Goal: Task Accomplishment & Management: Use online tool/utility

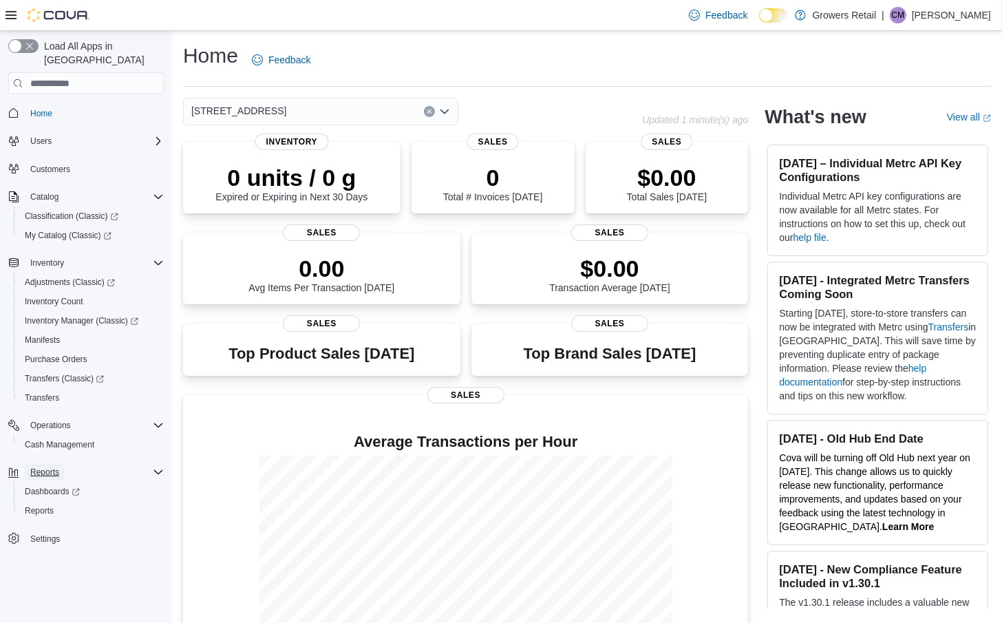
click at [56, 467] on span "Reports" at bounding box center [44, 472] width 29 height 11
click at [50, 505] on button "Reports" at bounding box center [92, 510] width 156 height 19
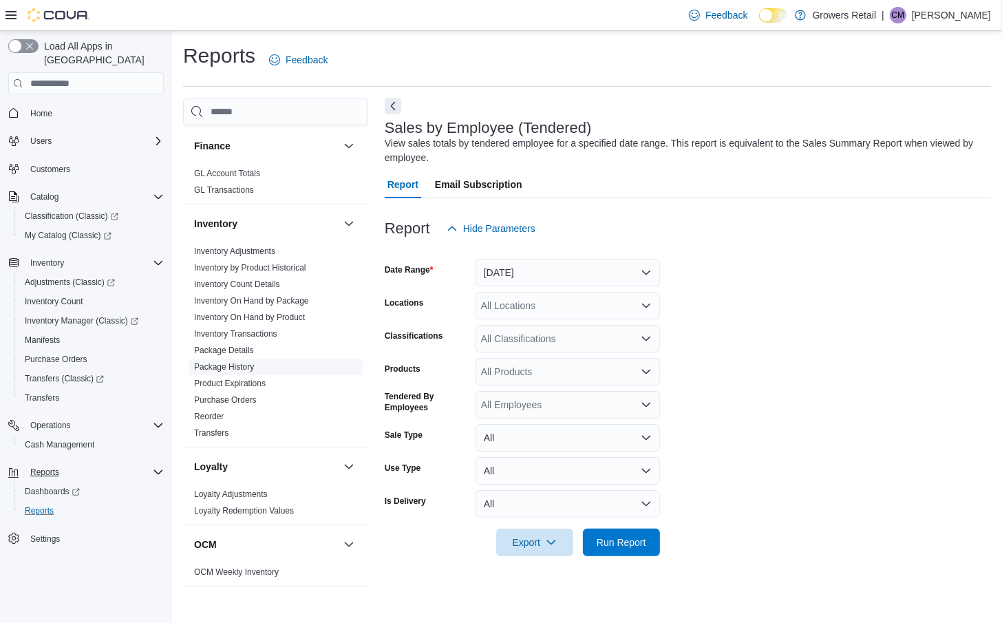
scroll to position [691, 0]
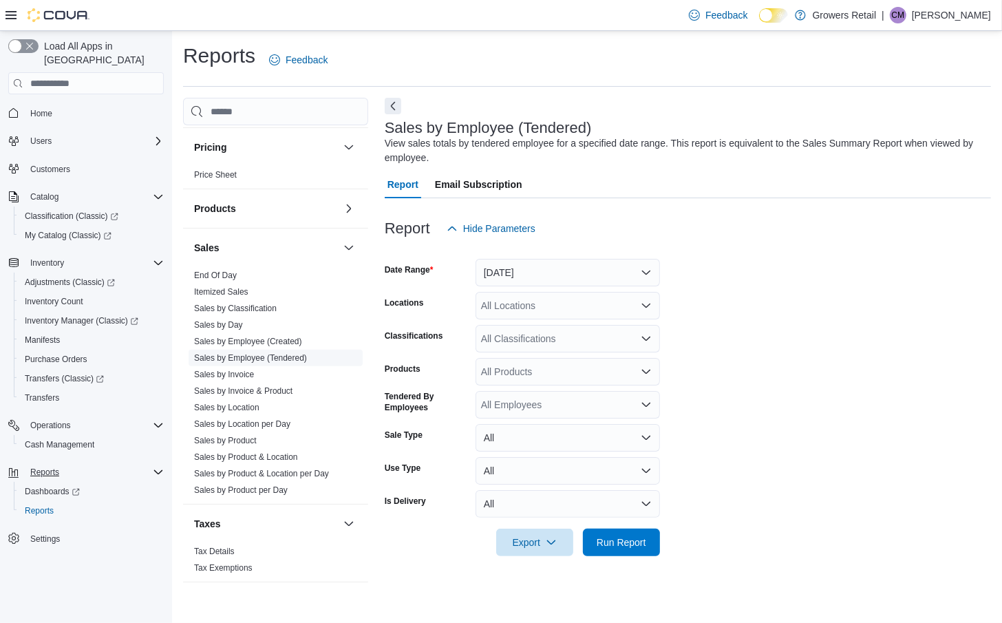
click at [275, 358] on link "Sales by Employee (Tendered)" at bounding box center [250, 358] width 113 height 10
click at [568, 274] on button "[DATE]" at bounding box center [568, 273] width 185 height 28
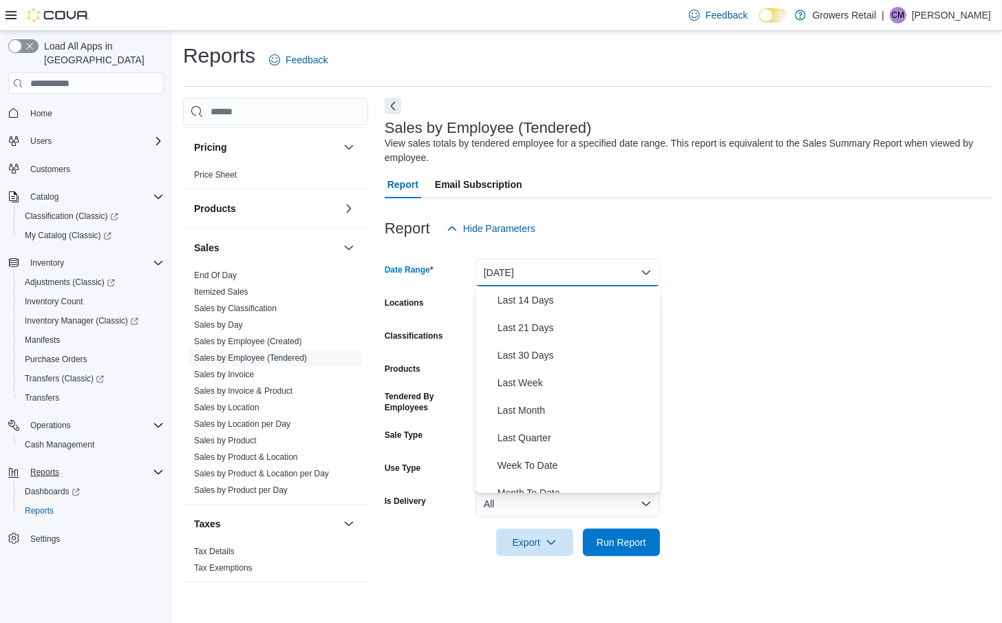
scroll to position [181, 0]
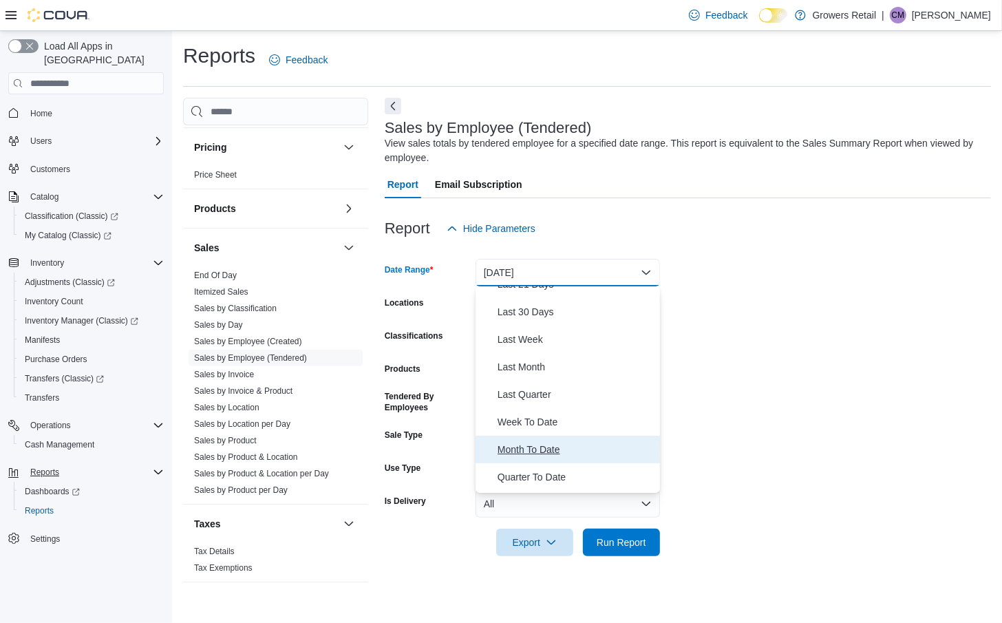
click at [549, 445] on span "Month To Date" at bounding box center [576, 449] width 157 height 17
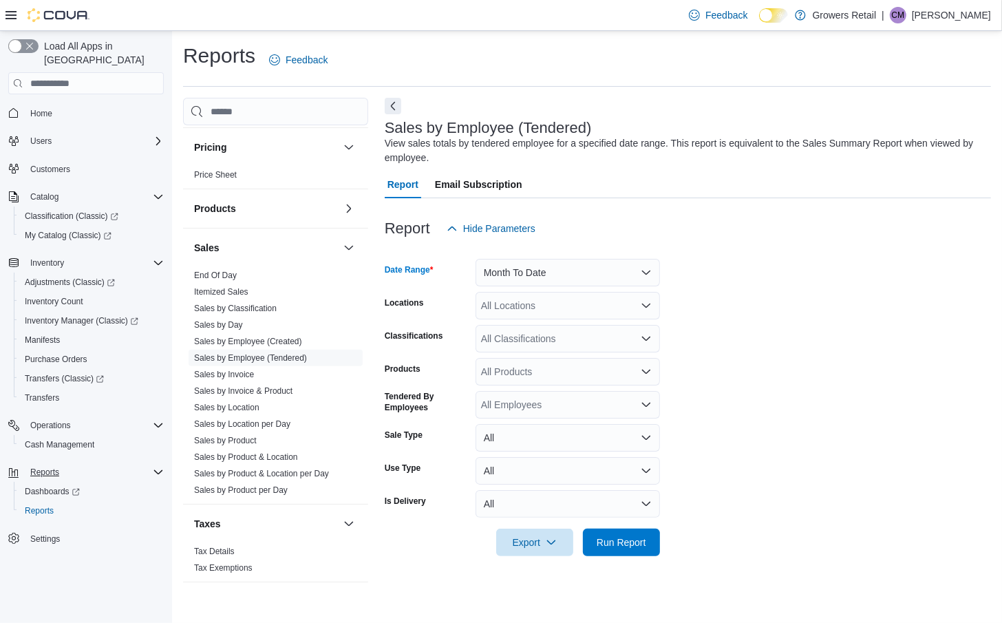
click at [557, 307] on div "All Locations" at bounding box center [568, 306] width 185 height 28
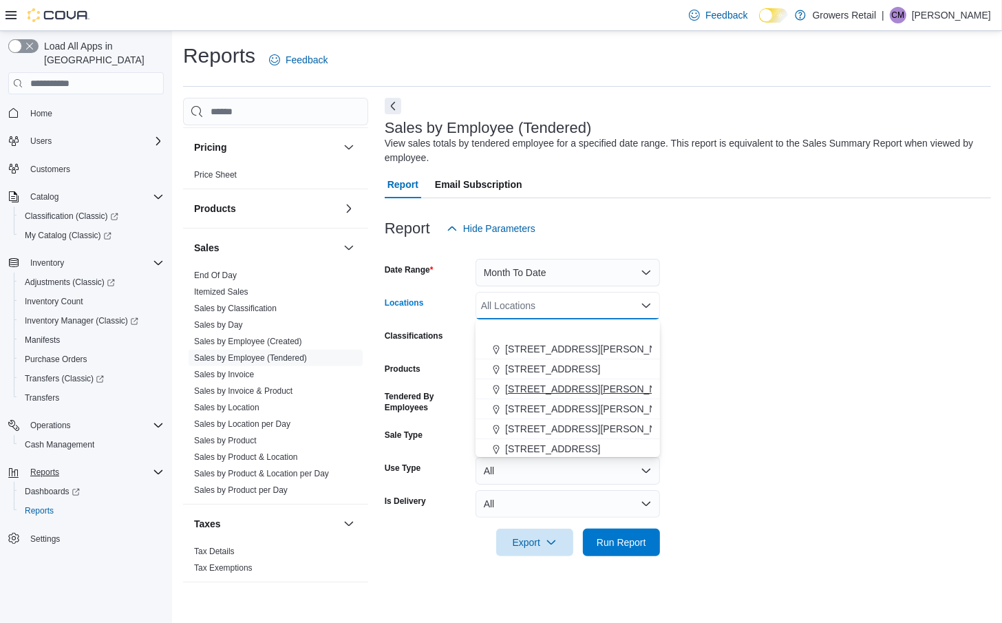
scroll to position [62, 0]
click at [560, 443] on span "[STREET_ADDRESS]" at bounding box center [552, 447] width 95 height 14
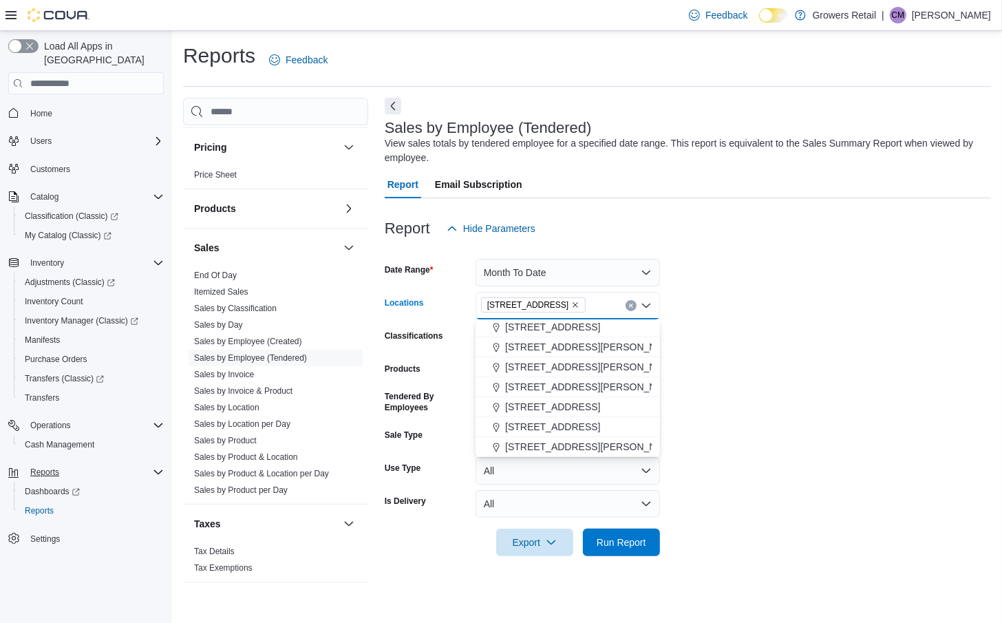
click at [646, 307] on icon "Close list of options" at bounding box center [646, 306] width 8 height 4
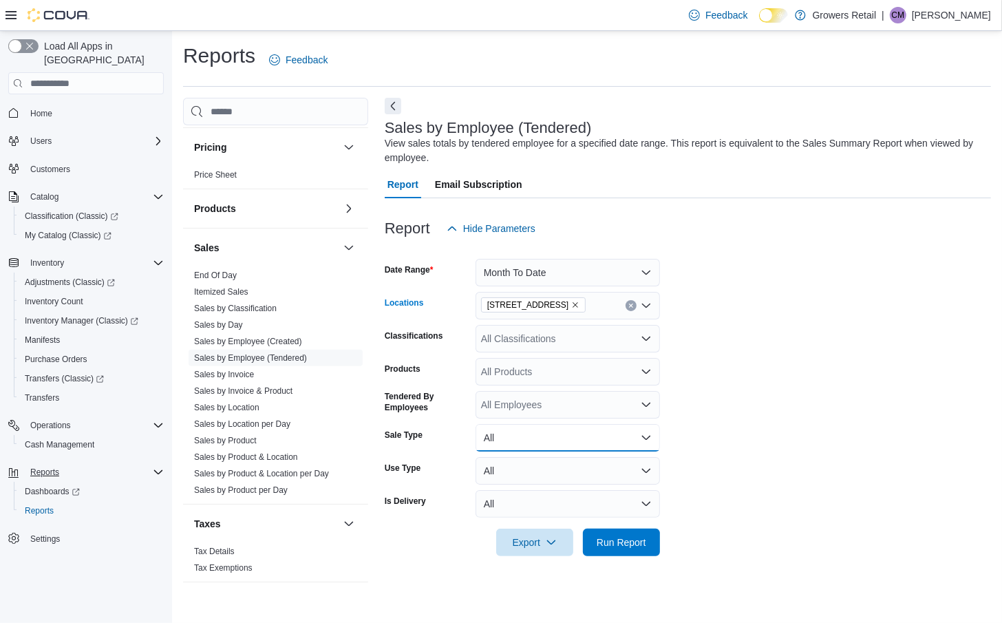
click at [583, 436] on button "All" at bounding box center [568, 438] width 185 height 28
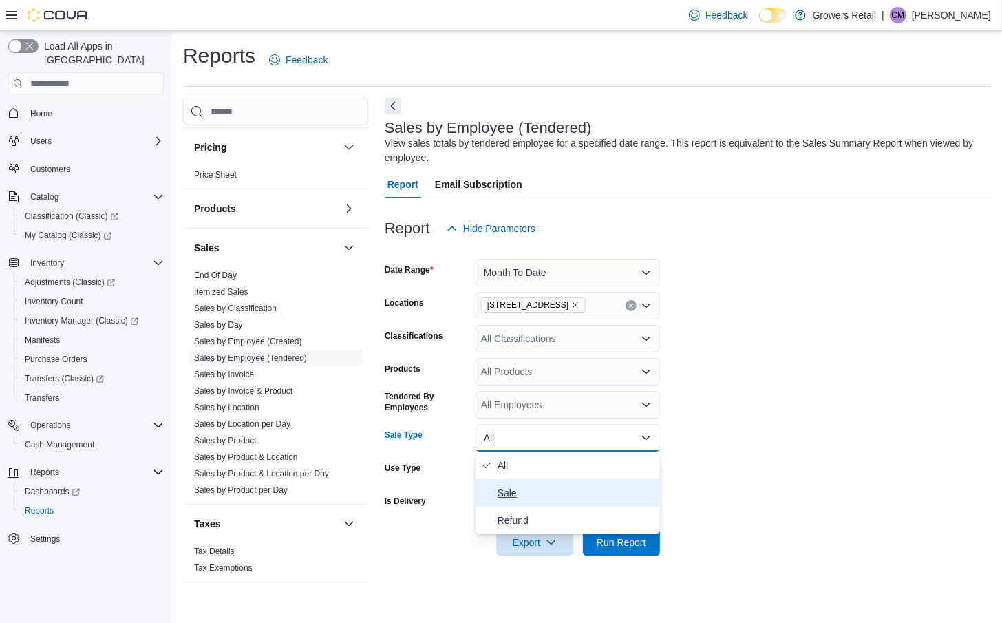
click at [561, 489] on span "Sale" at bounding box center [576, 493] width 157 height 17
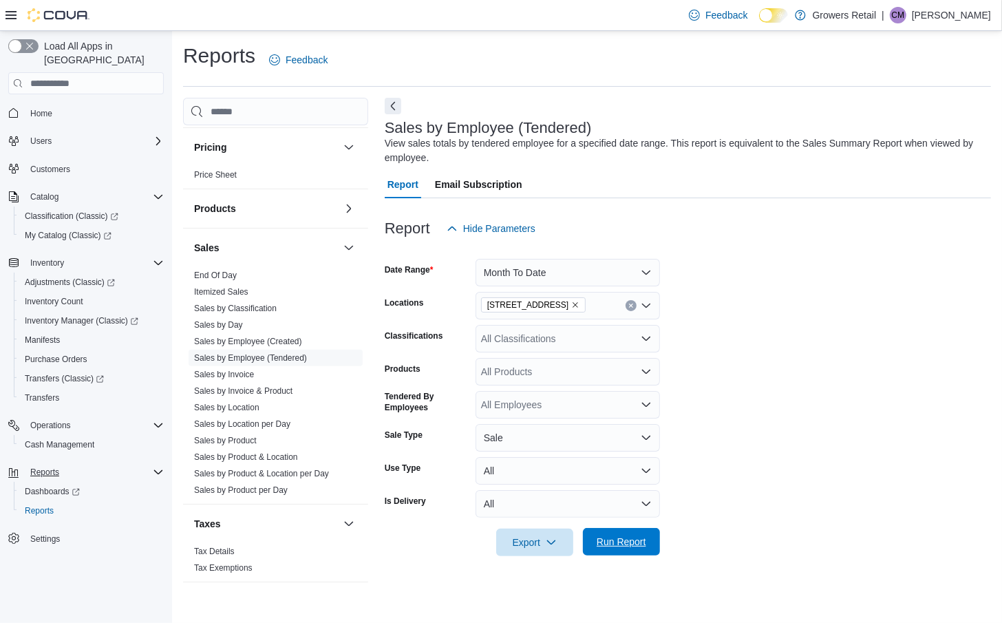
click at [616, 543] on span "Run Report" at bounding box center [622, 542] width 50 height 14
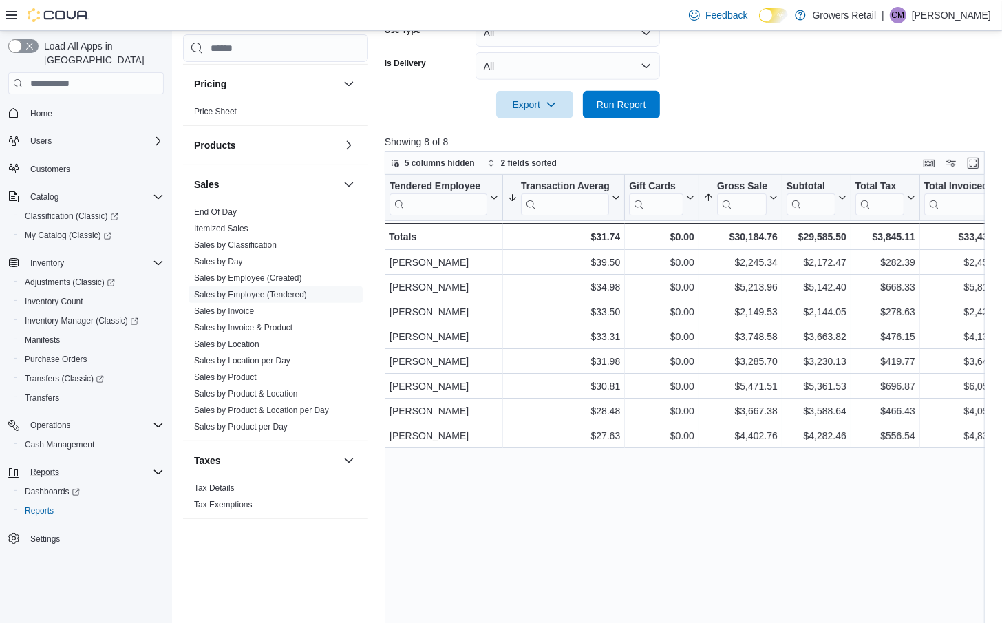
scroll to position [456, 0]
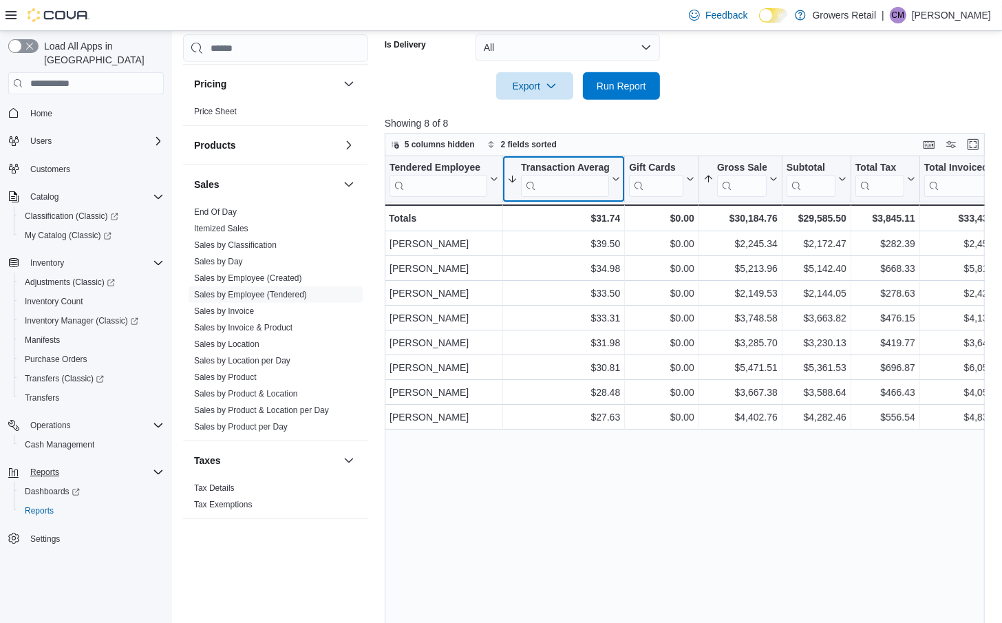
click at [613, 175] on icon at bounding box center [614, 179] width 11 height 8
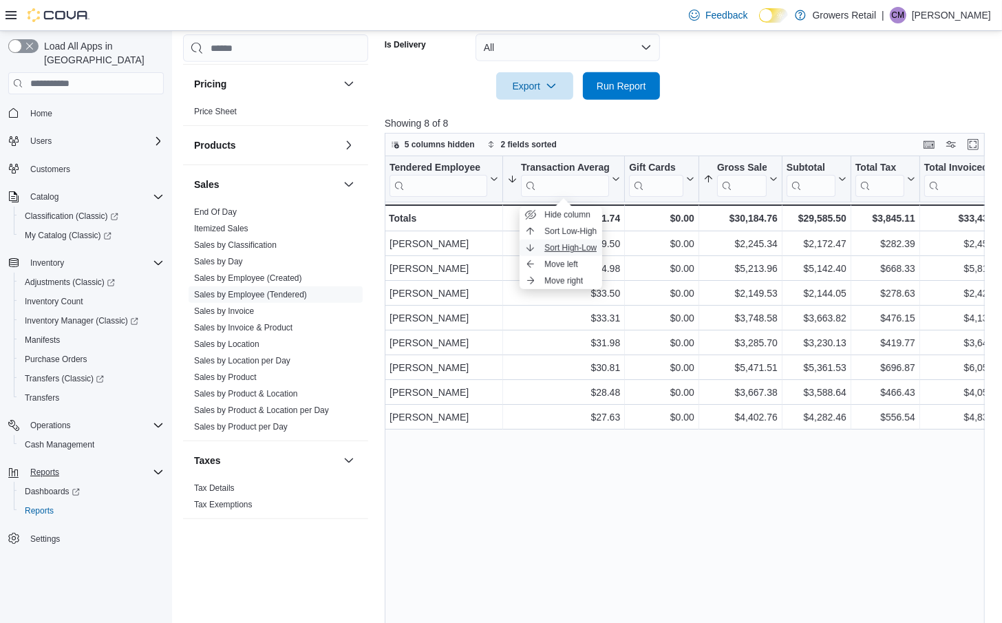
click at [597, 246] on span "Sort High-Low" at bounding box center [571, 247] width 52 height 11
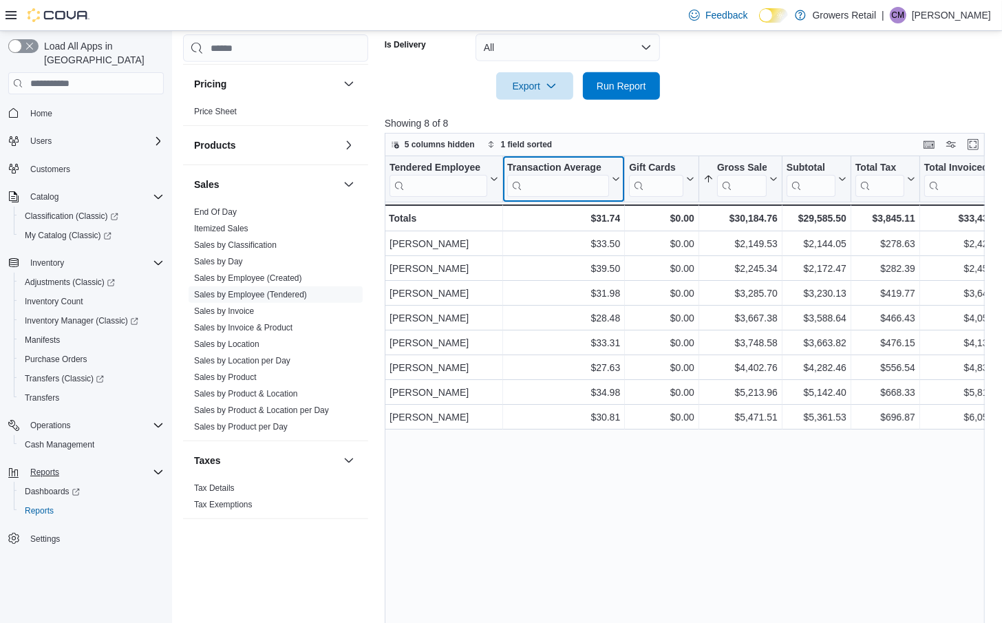
click at [615, 171] on button "Transaction Average" at bounding box center [563, 179] width 113 height 35
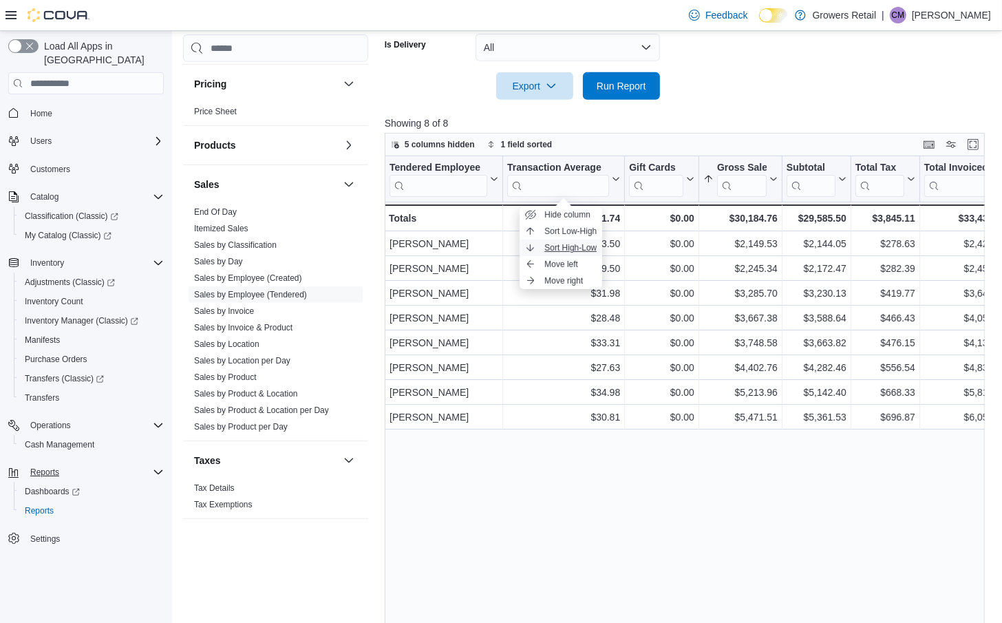
click at [588, 244] on span "Sort High-Low" at bounding box center [571, 247] width 52 height 11
click at [699, 117] on p "Showing 8 of 8" at bounding box center [688, 123] width 607 height 14
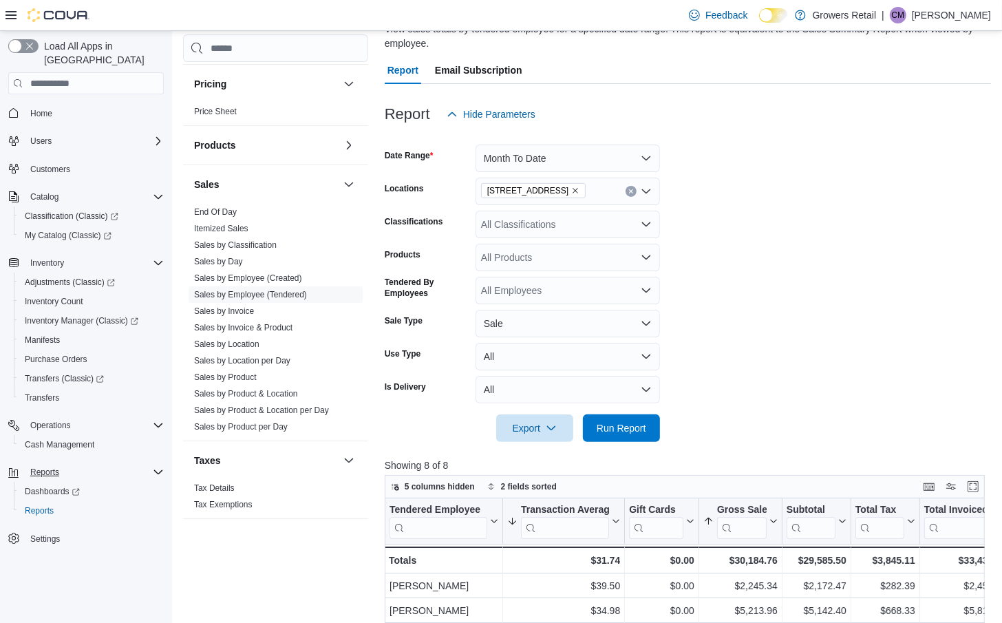
scroll to position [0, 0]
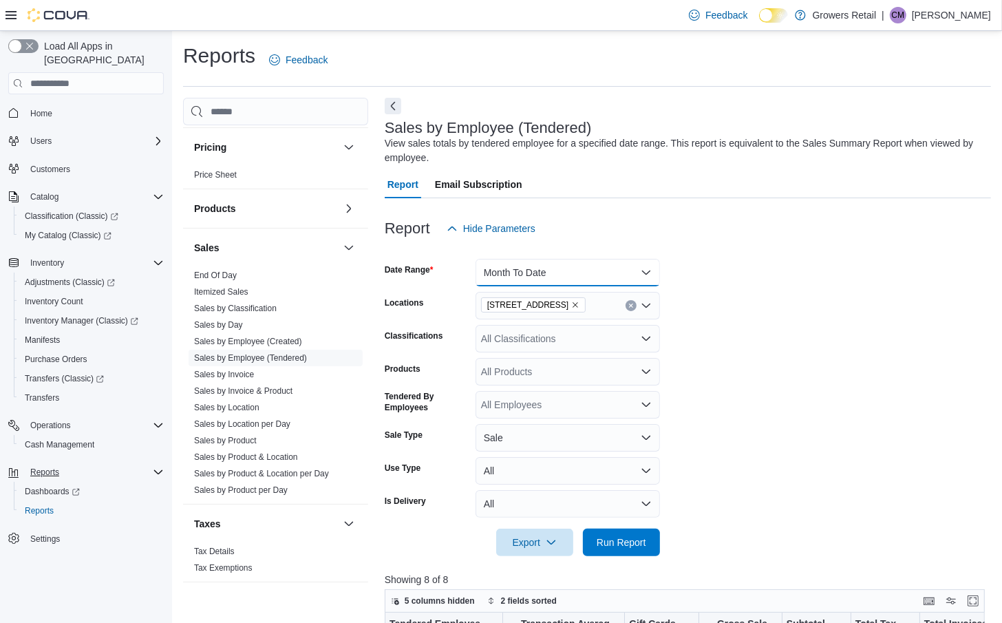
click at [585, 263] on button "Month To Date" at bounding box center [568, 273] width 185 height 28
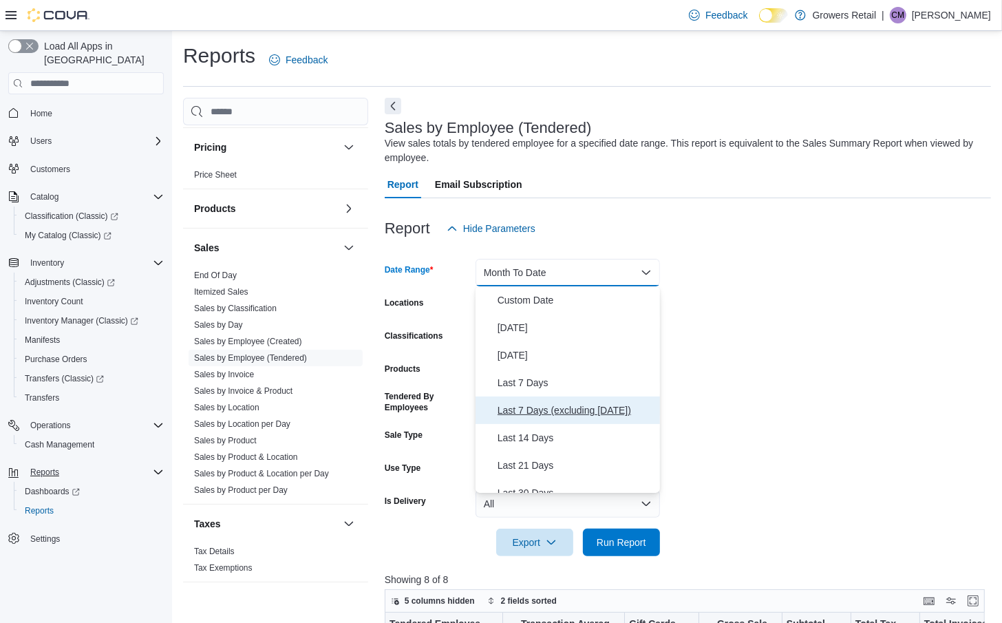
click at [571, 407] on span "Last 7 Days (excluding [DATE])" at bounding box center [576, 410] width 157 height 17
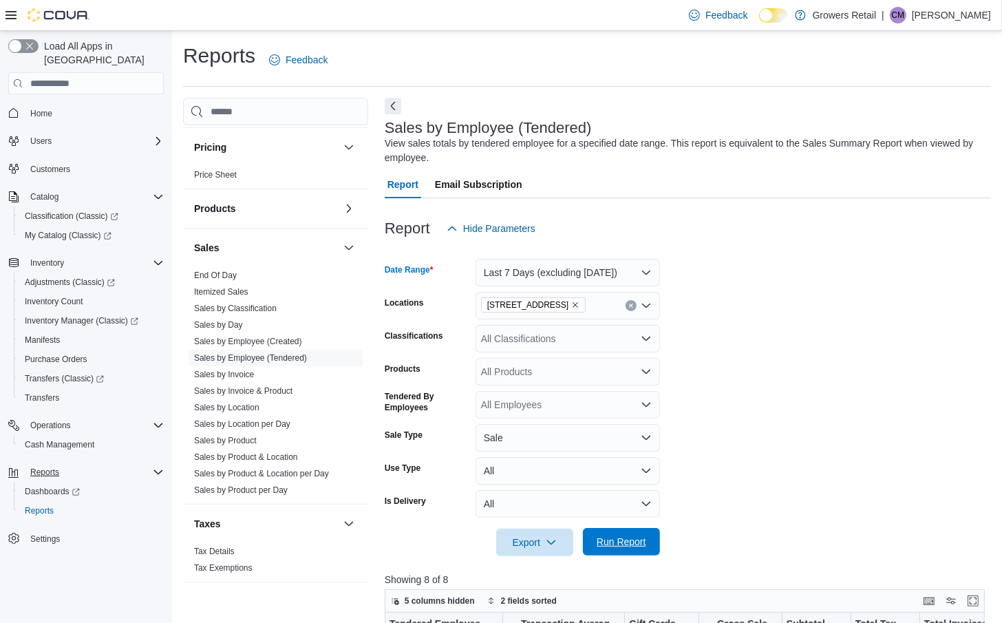
click at [635, 540] on span "Run Report" at bounding box center [622, 542] width 50 height 14
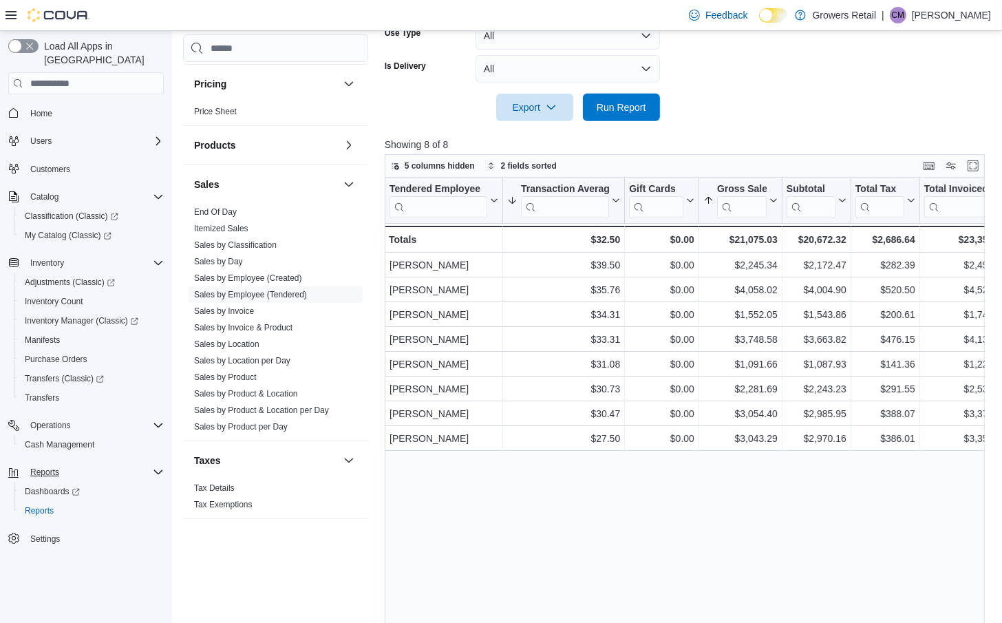
scroll to position [439, 0]
